Goal: Check status: Check status

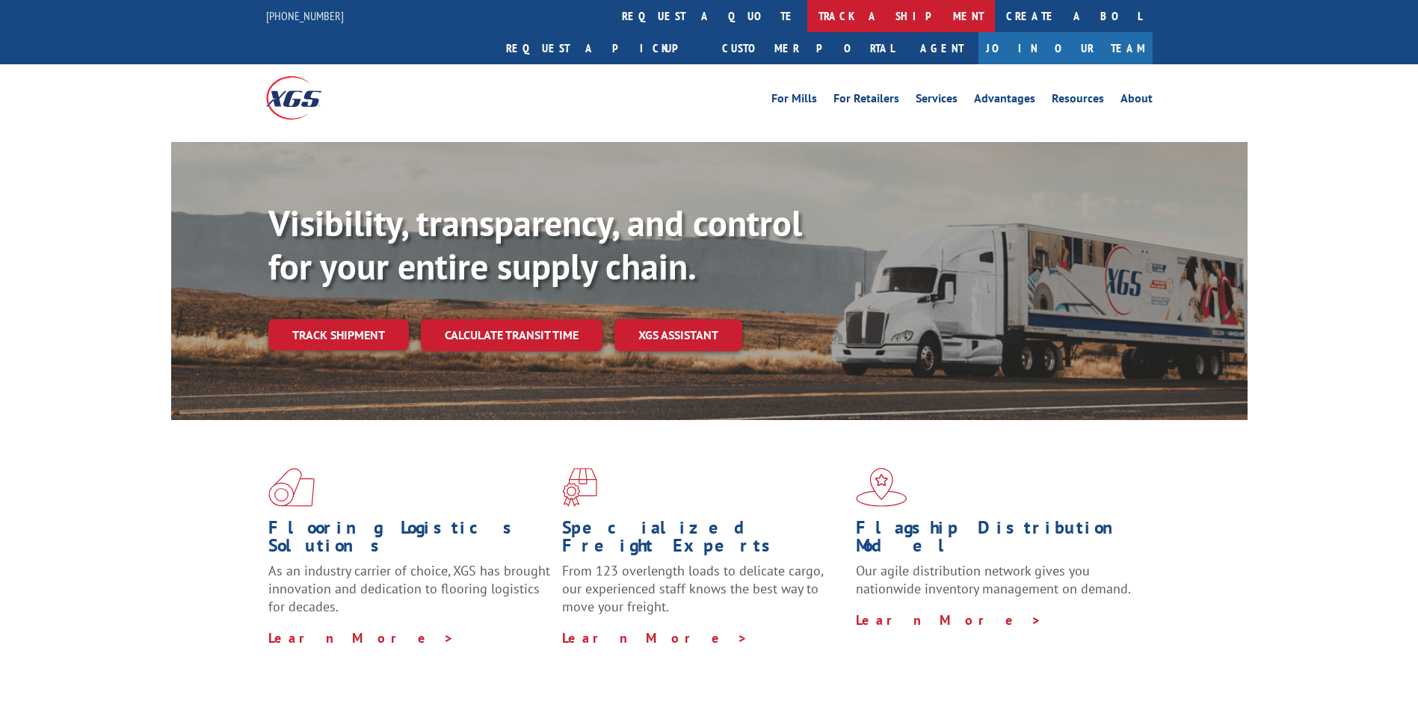
click at [807, 16] on link "track a shipment" at bounding box center [901, 16] width 188 height 32
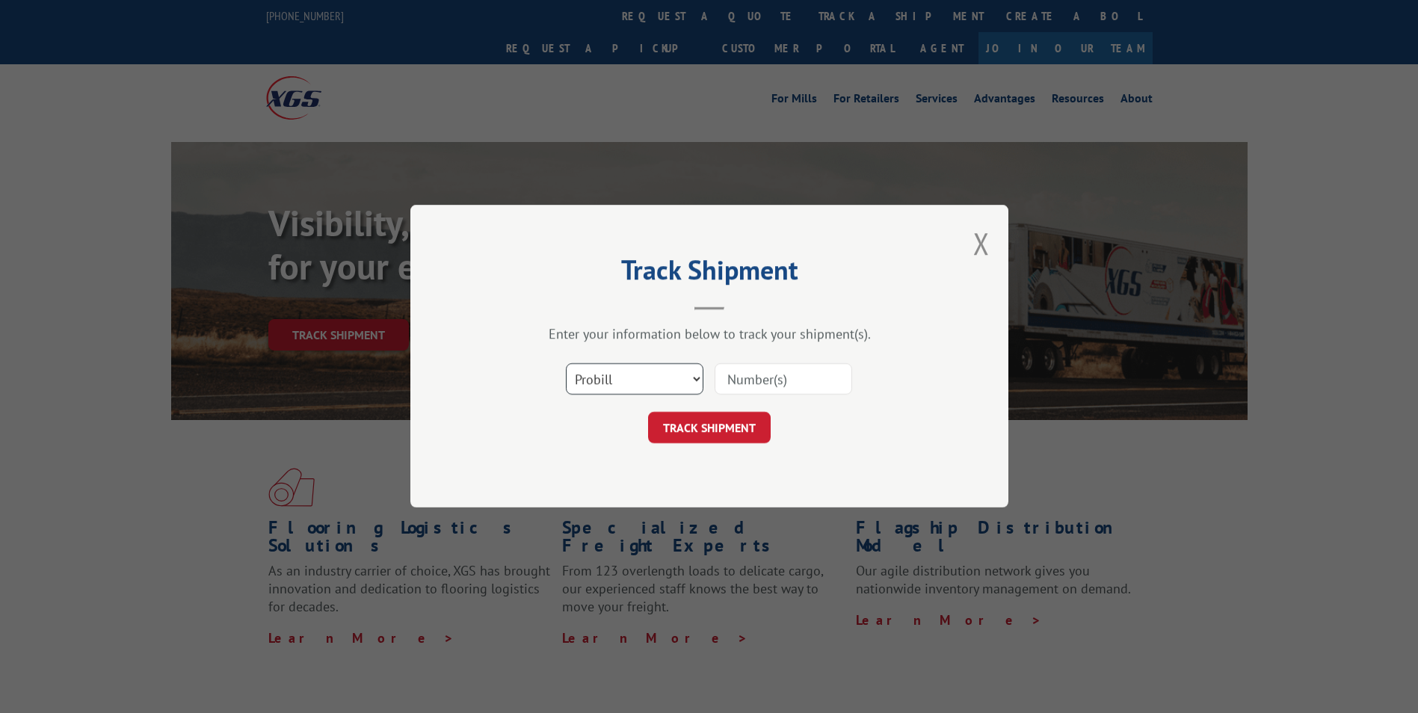
click at [696, 379] on select "Select category... Probill BOL PO" at bounding box center [634, 379] width 137 height 31
select select "bol"
click at [566, 364] on select "Select category... Probill BOL PO" at bounding box center [634, 379] width 137 height 31
click at [745, 384] on input at bounding box center [782, 379] width 137 height 31
paste input "SH2508-04630"
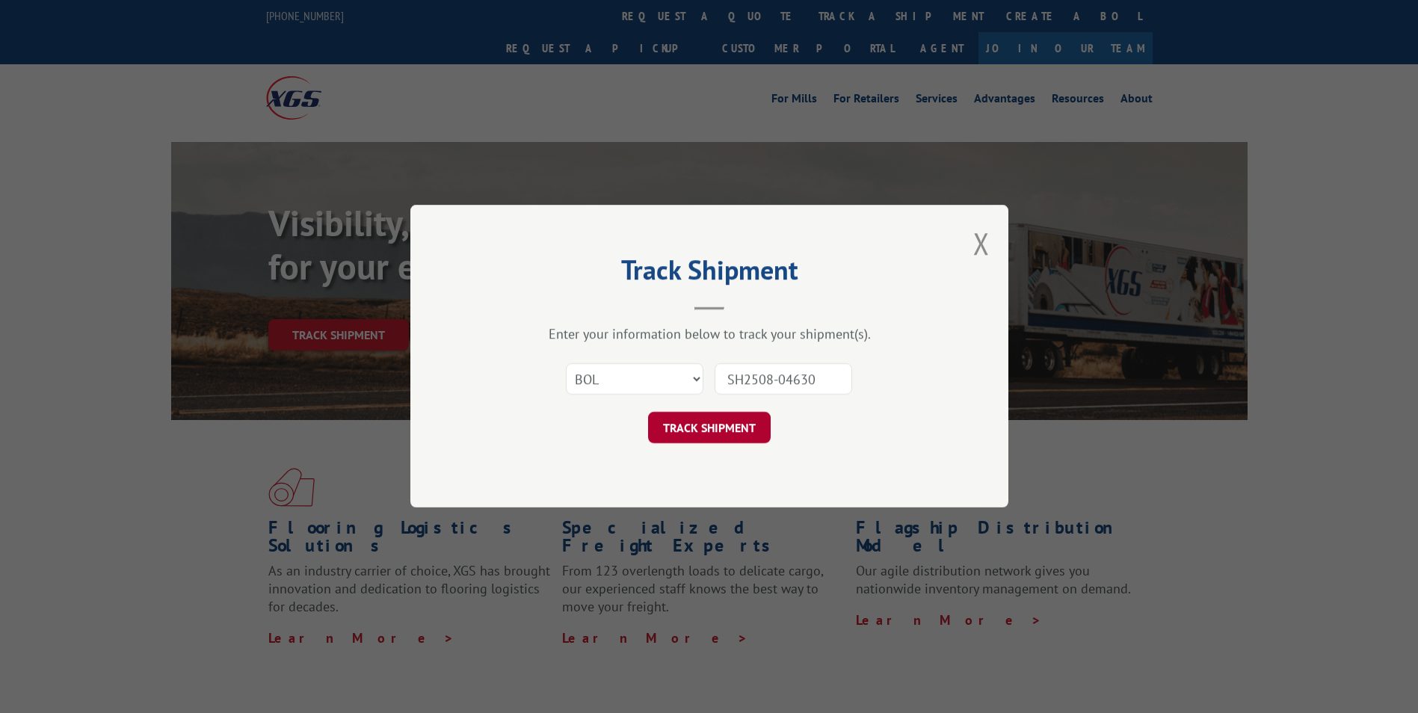
type input "SH2508-04630"
click at [732, 412] on button "TRACK SHIPMENT" at bounding box center [709, 427] width 123 height 31
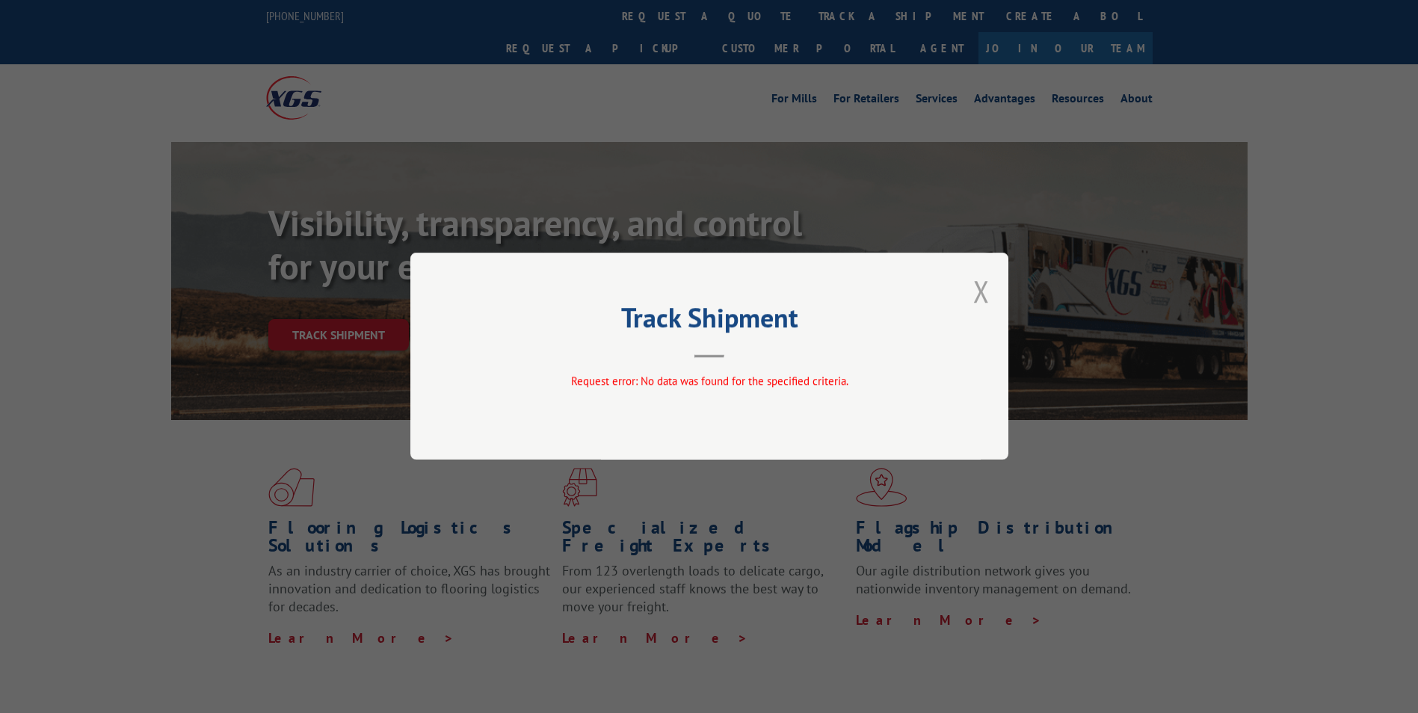
click at [975, 294] on button "Close modal" at bounding box center [981, 291] width 16 height 40
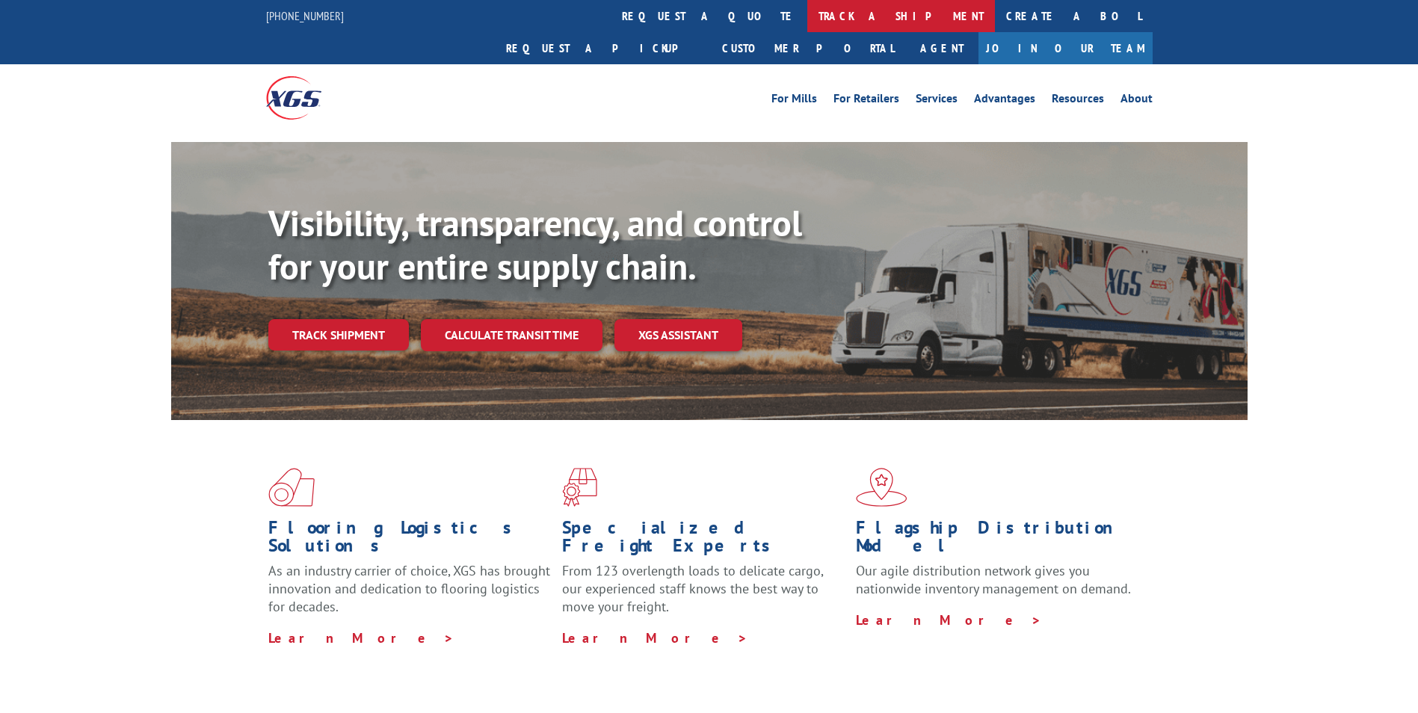
click at [807, 19] on link "track a shipment" at bounding box center [901, 16] width 188 height 32
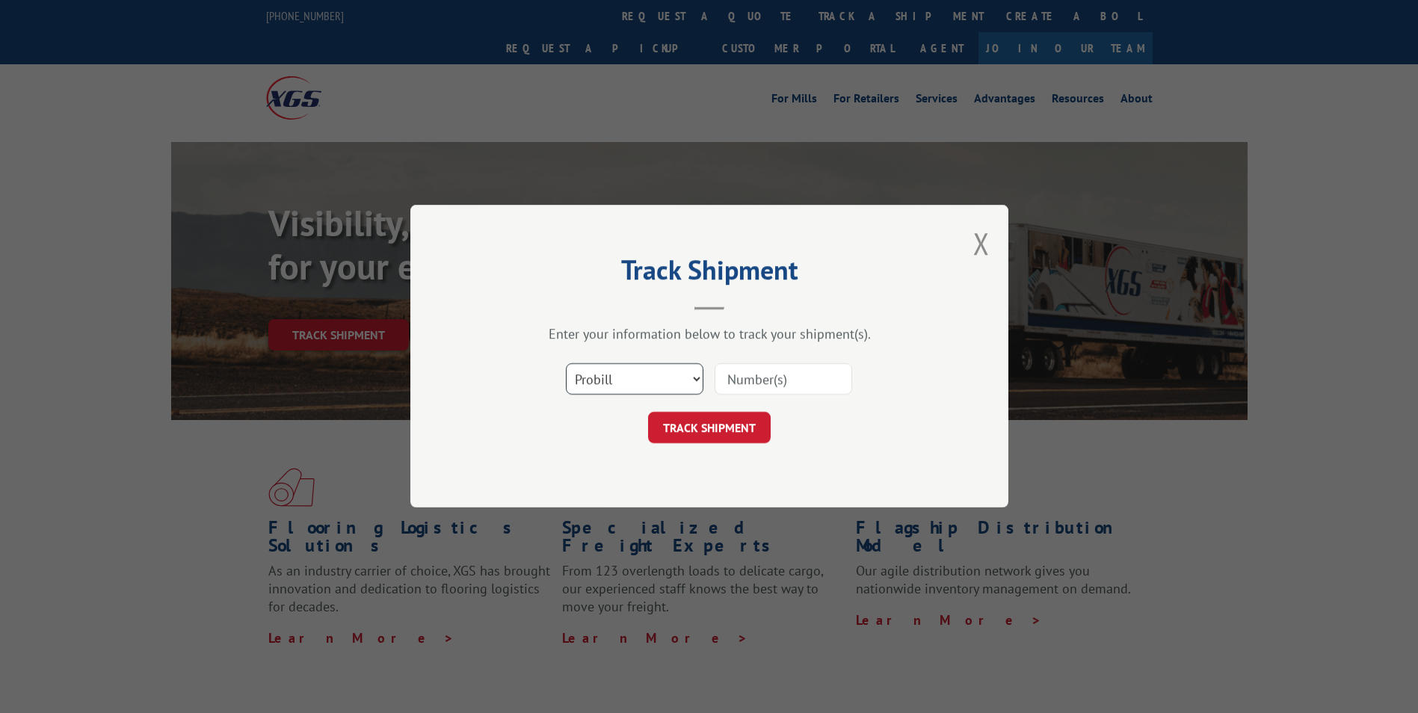
click at [694, 380] on select "Select category... Probill BOL PO" at bounding box center [634, 379] width 137 height 31
click at [566, 364] on select "Select category... Probill BOL PO" at bounding box center [634, 379] width 137 height 31
click at [746, 385] on input at bounding box center [782, 379] width 137 height 31
type input "SH2508-04630"
click at [684, 415] on button "TRACK SHIPMENT" at bounding box center [709, 427] width 123 height 31
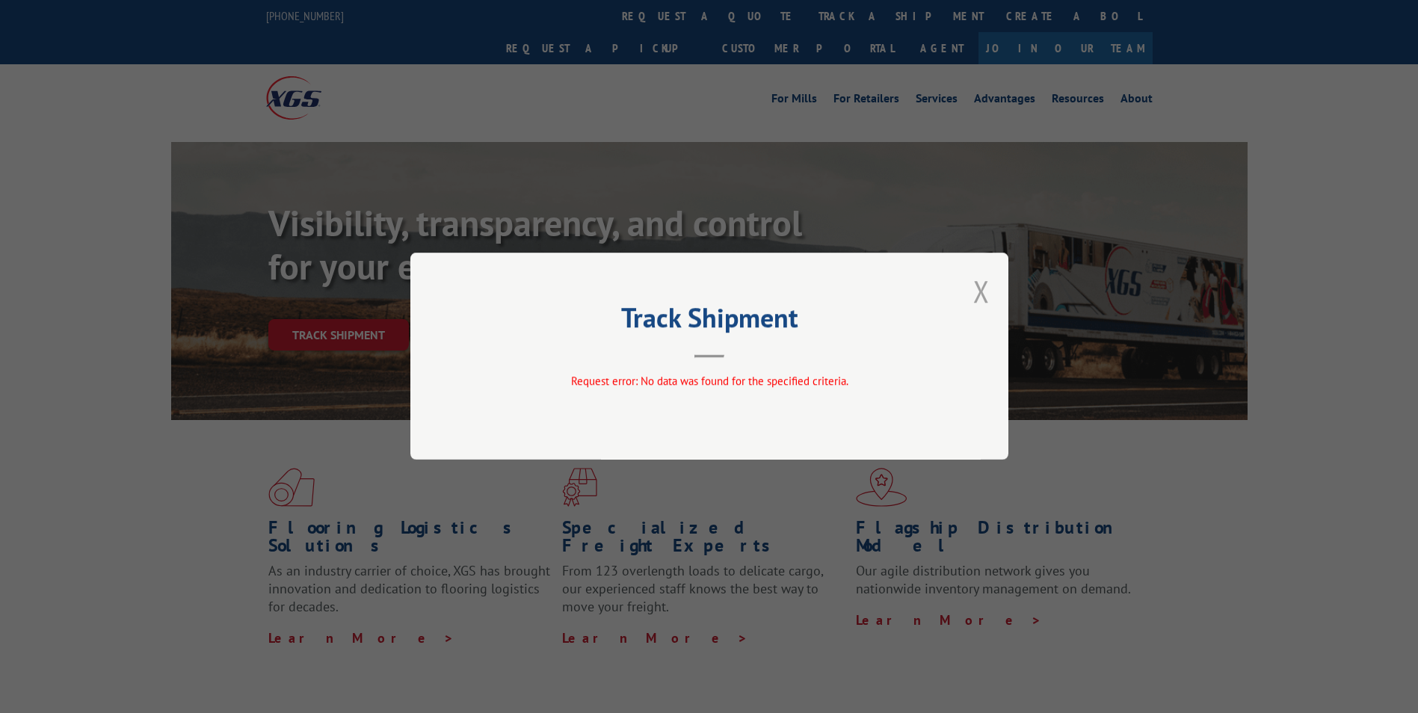
click at [983, 294] on button "Close modal" at bounding box center [981, 291] width 16 height 40
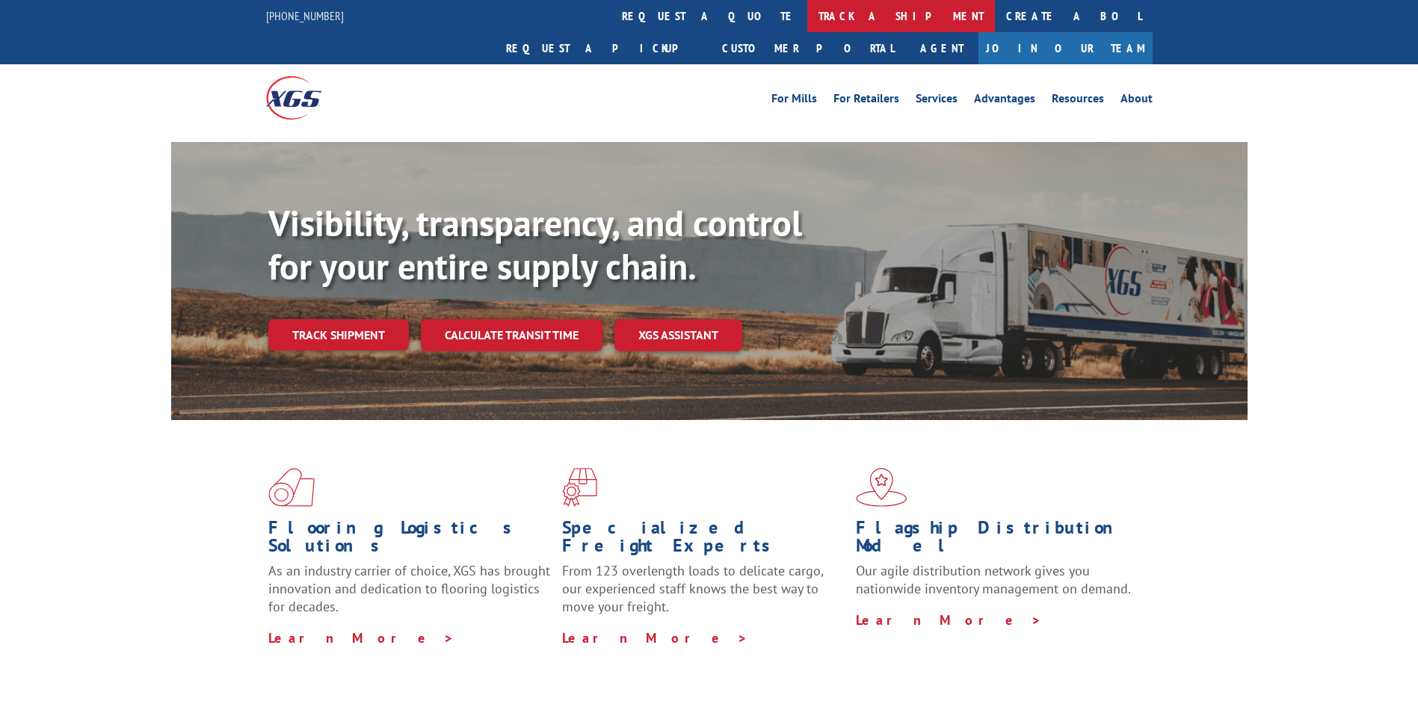
click at [807, 13] on link "track a shipment" at bounding box center [901, 16] width 188 height 32
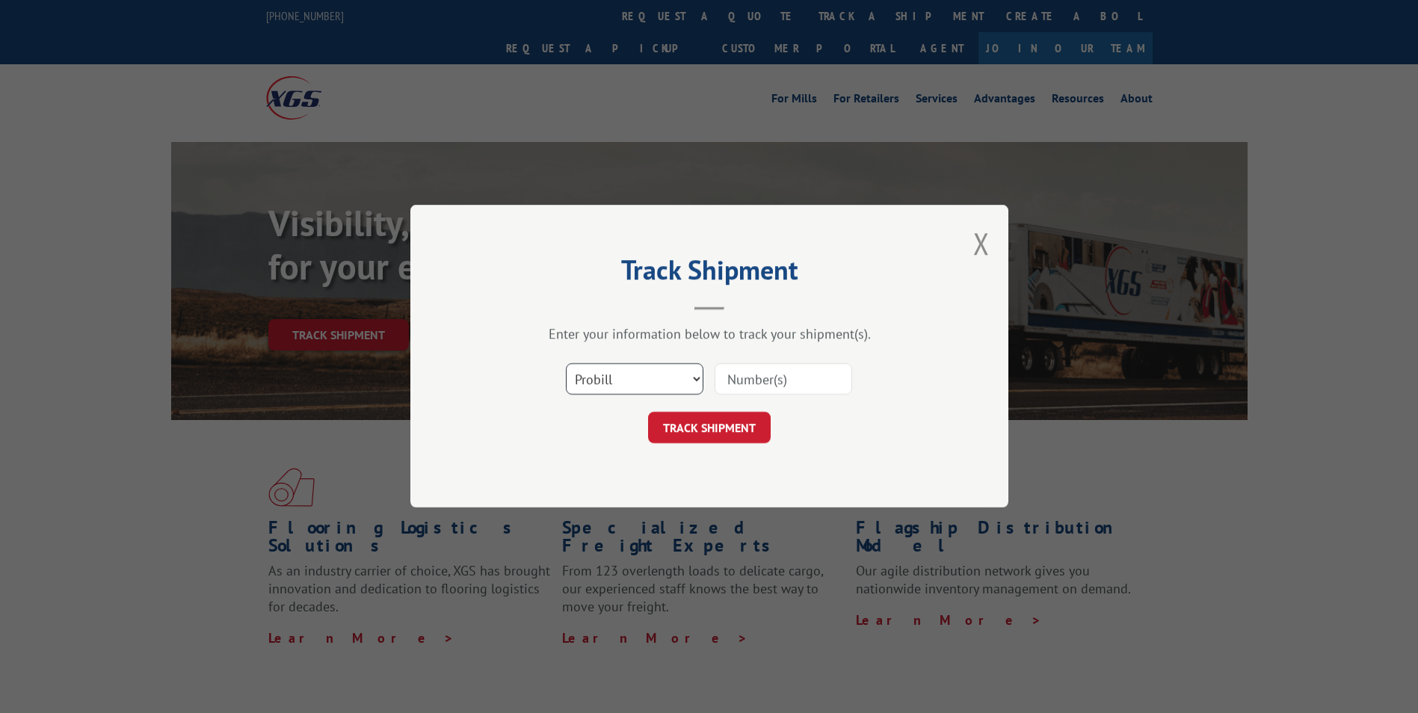
click at [692, 380] on select "Select category... Probill BOL PO" at bounding box center [634, 379] width 137 height 31
select select "bol"
click at [566, 364] on select "Select category... Probill BOL PO" at bounding box center [634, 379] width 137 height 31
click at [751, 379] on input at bounding box center [782, 379] width 137 height 31
paste input "SH2508-04630"
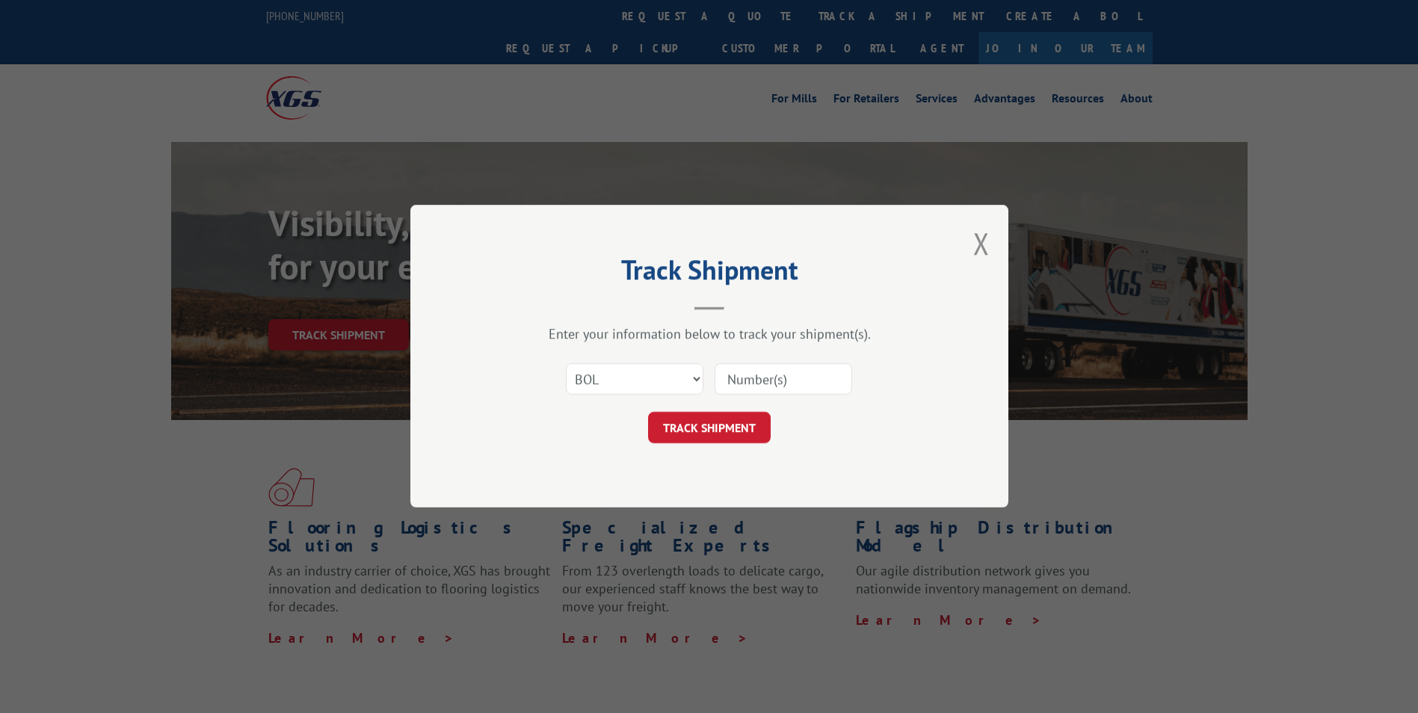
type input "SH2508-04630"
click button "TRACK SHIPMENT" at bounding box center [709, 427] width 123 height 31
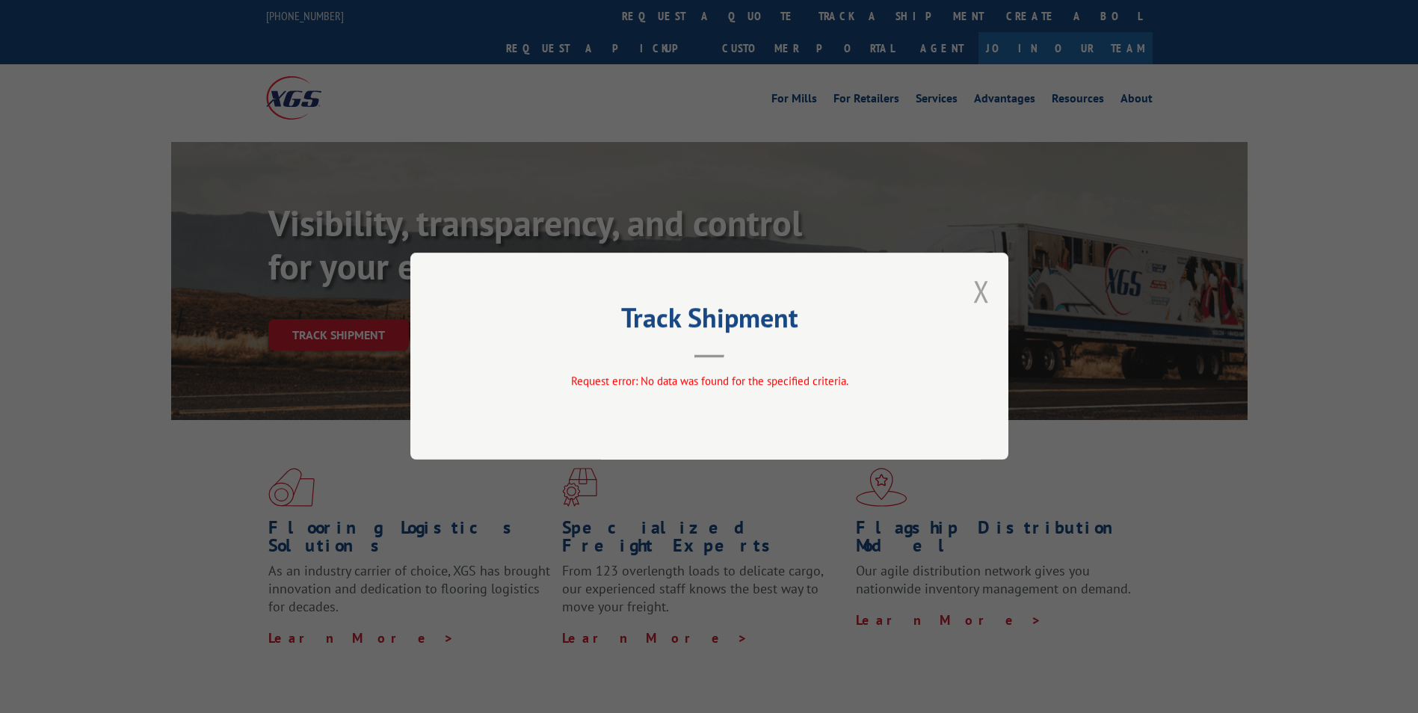
click at [983, 295] on button "Close modal" at bounding box center [981, 291] width 16 height 40
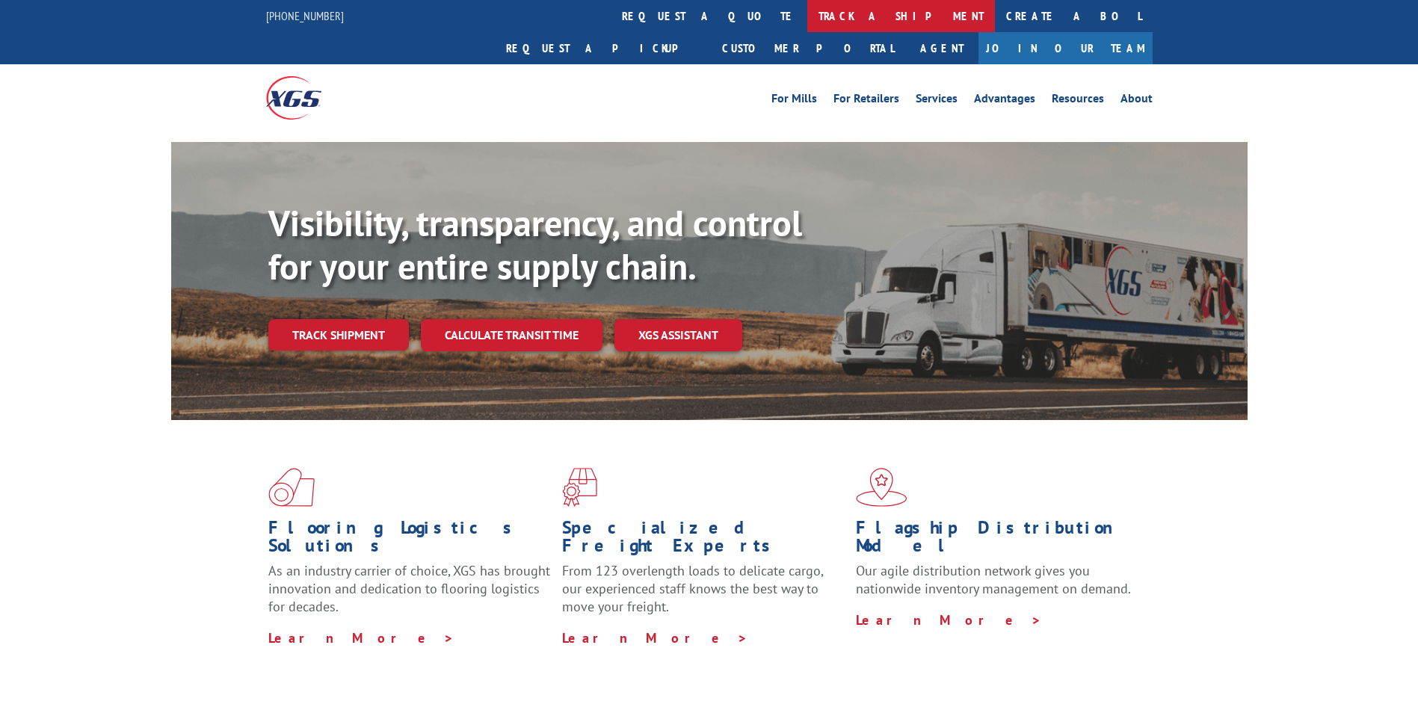
click at [807, 10] on link "track a shipment" at bounding box center [901, 16] width 188 height 32
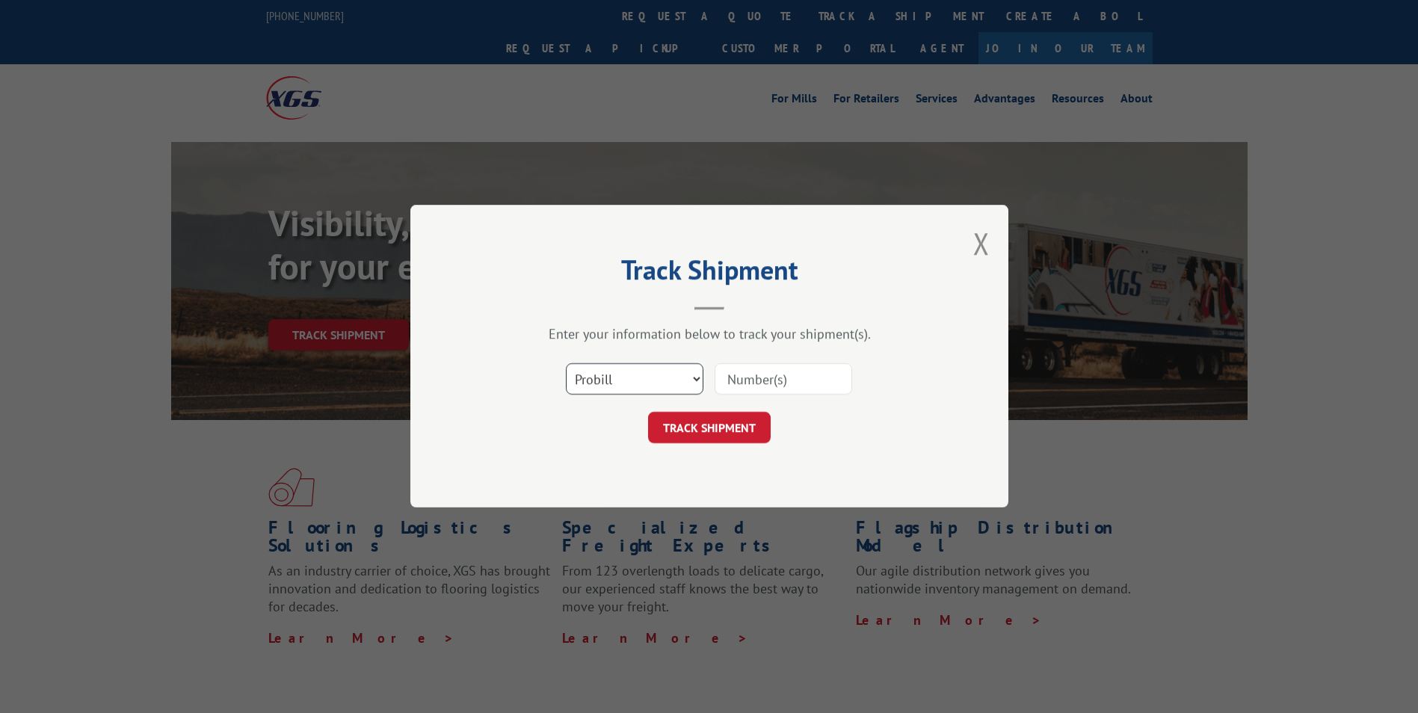
click at [691, 378] on select "Select category... Probill BOL PO" at bounding box center [634, 379] width 137 height 31
select select "po"
click at [566, 364] on select "Select category... Probill BOL PO" at bounding box center [634, 379] width 137 height 31
click at [731, 383] on input at bounding box center [782, 379] width 137 height 31
click at [738, 379] on input at bounding box center [782, 379] width 137 height 31
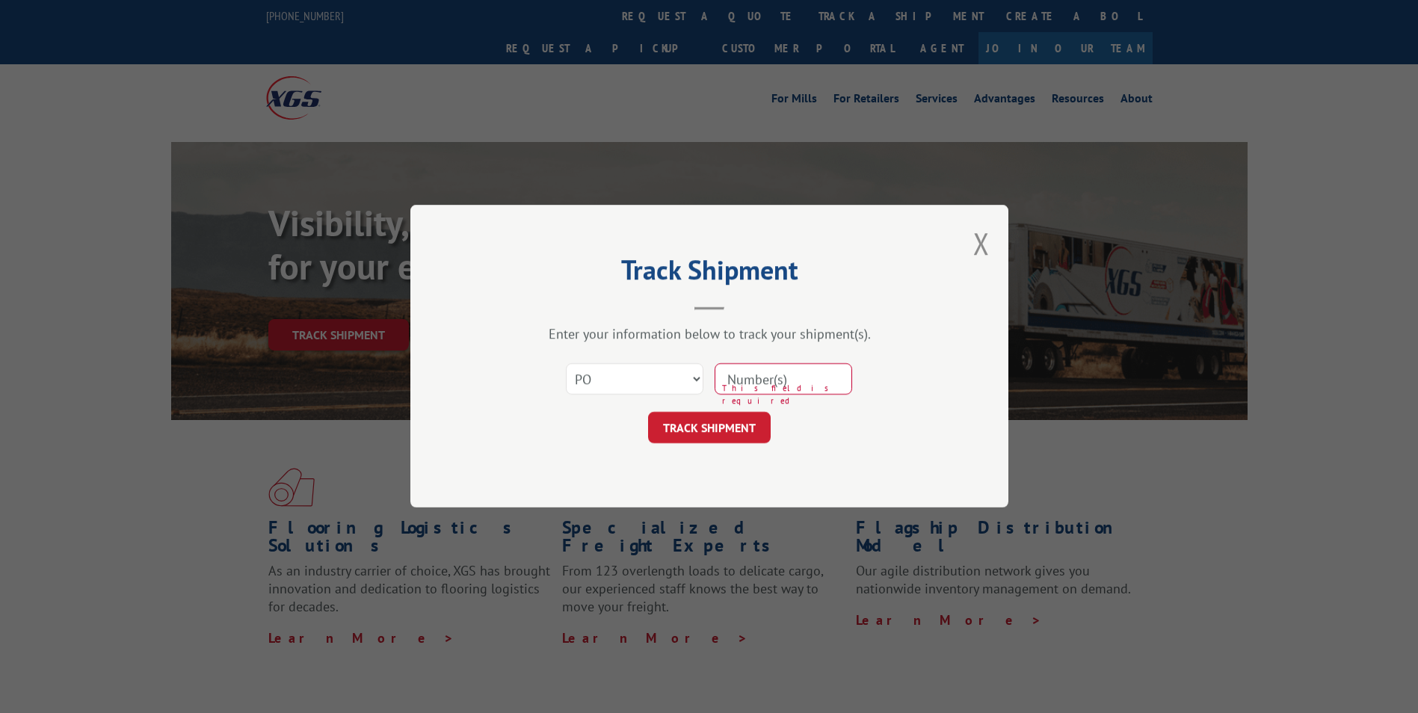
paste input "36086812"
type input "36086812"
click at [711, 425] on button "TRACK SHIPMENT" at bounding box center [709, 427] width 123 height 31
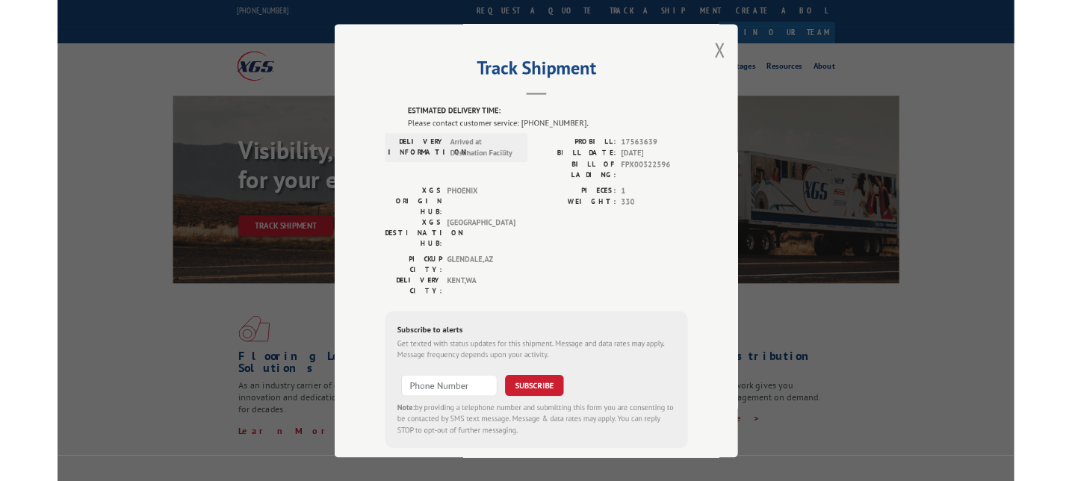
scroll to position [1, 0]
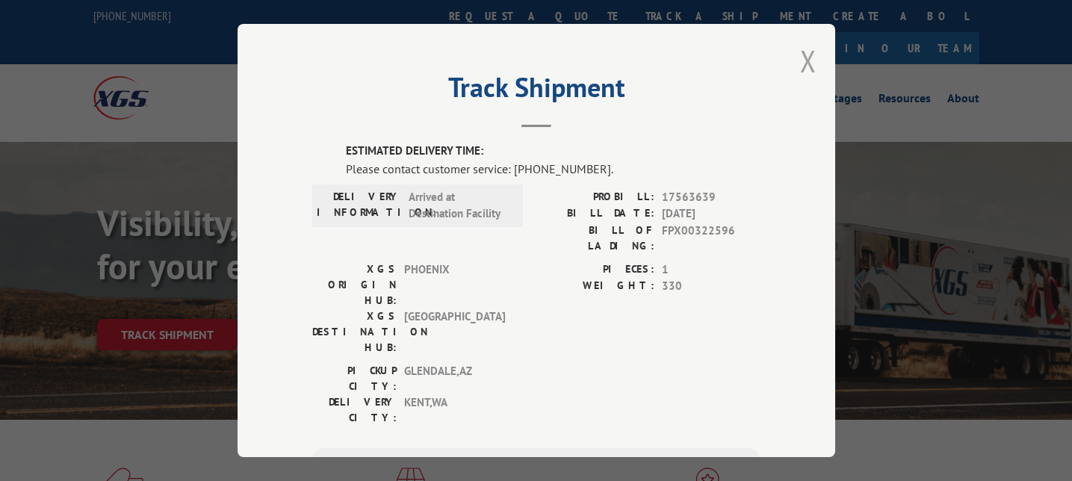
click at [800, 66] on button "Close modal" at bounding box center [808, 61] width 16 height 40
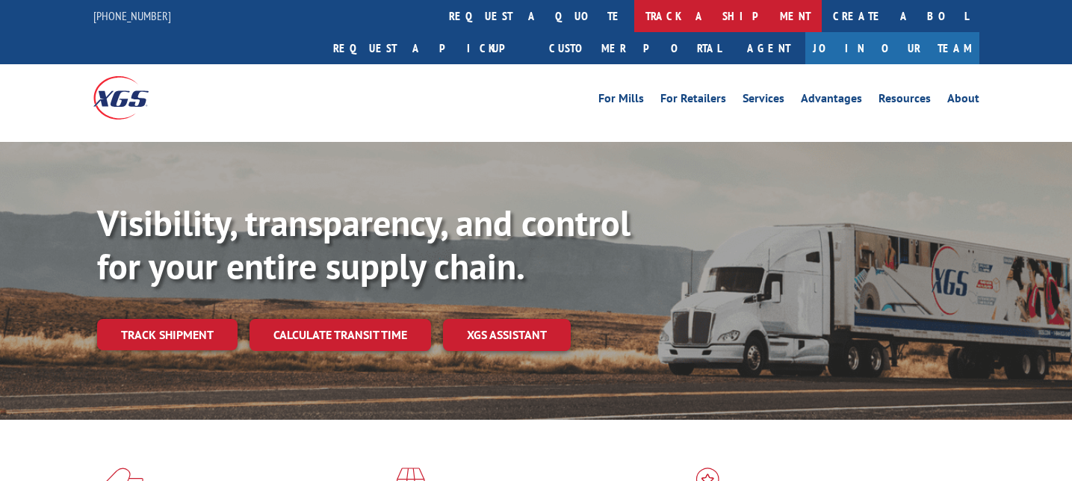
click at [634, 17] on link "track a shipment" at bounding box center [728, 16] width 188 height 32
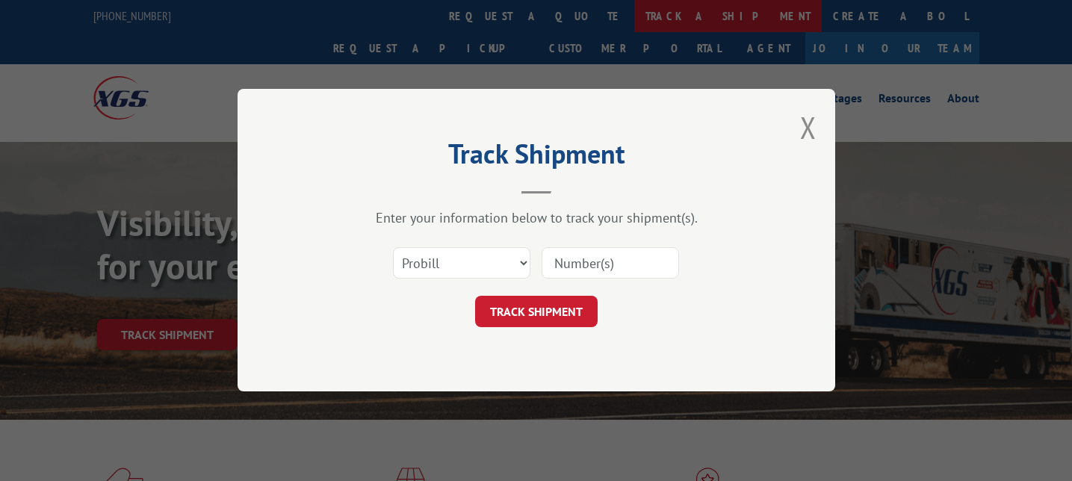
scroll to position [0, 0]
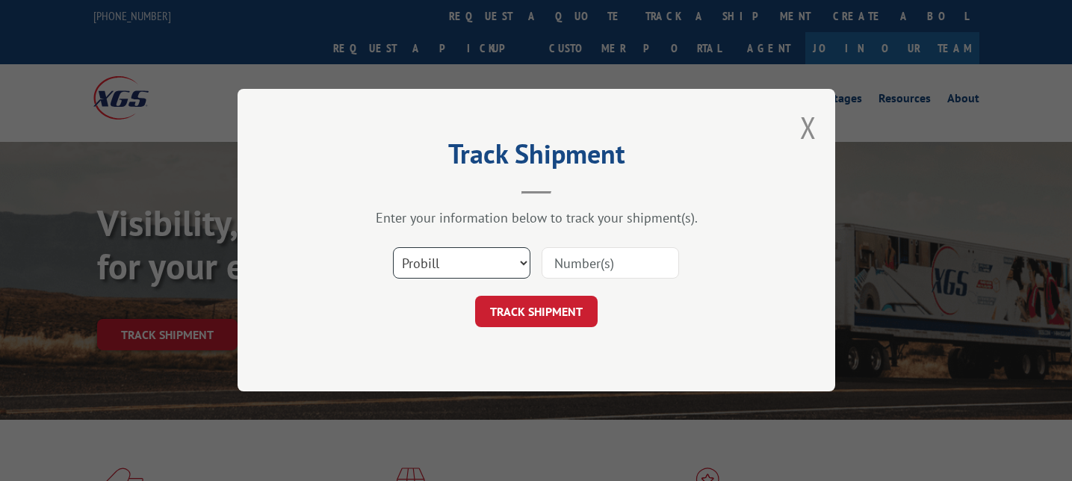
click at [523, 260] on select "Select category... Probill BOL PO" at bounding box center [461, 263] width 137 height 31
select select "po"
click at [393, 248] on select "Select category... Probill BOL PO" at bounding box center [461, 263] width 137 height 31
click at [616, 258] on input at bounding box center [610, 263] width 137 height 31
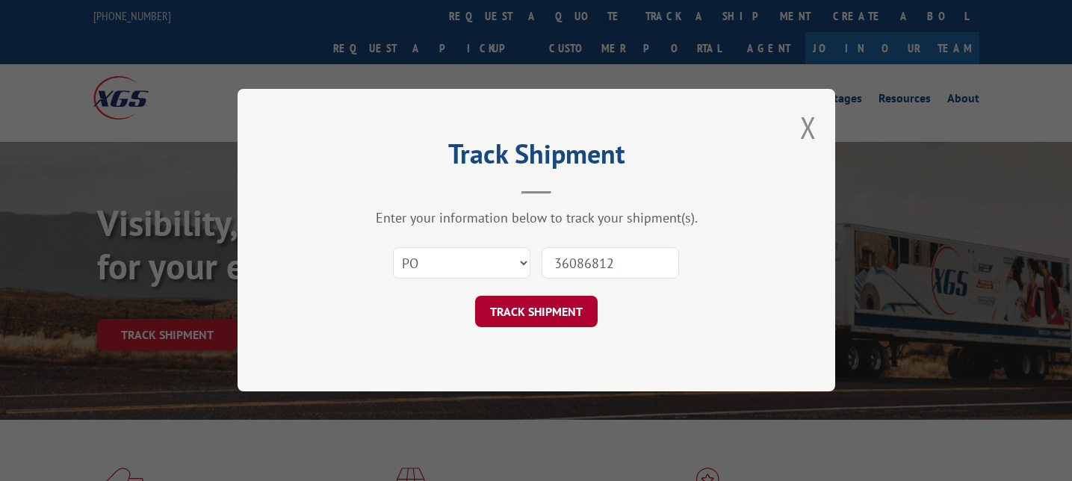
type input "36086812"
click at [532, 306] on button "TRACK SHIPMENT" at bounding box center [536, 312] width 123 height 31
